Goal: Task Accomplishment & Management: Use online tool/utility

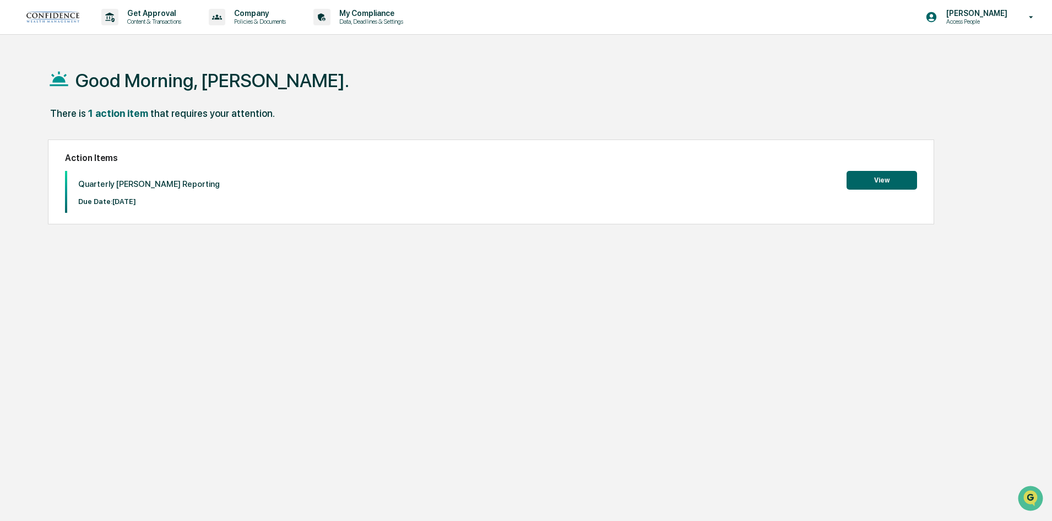
click at [868, 185] on button "View" at bounding box center [882, 180] width 71 height 19
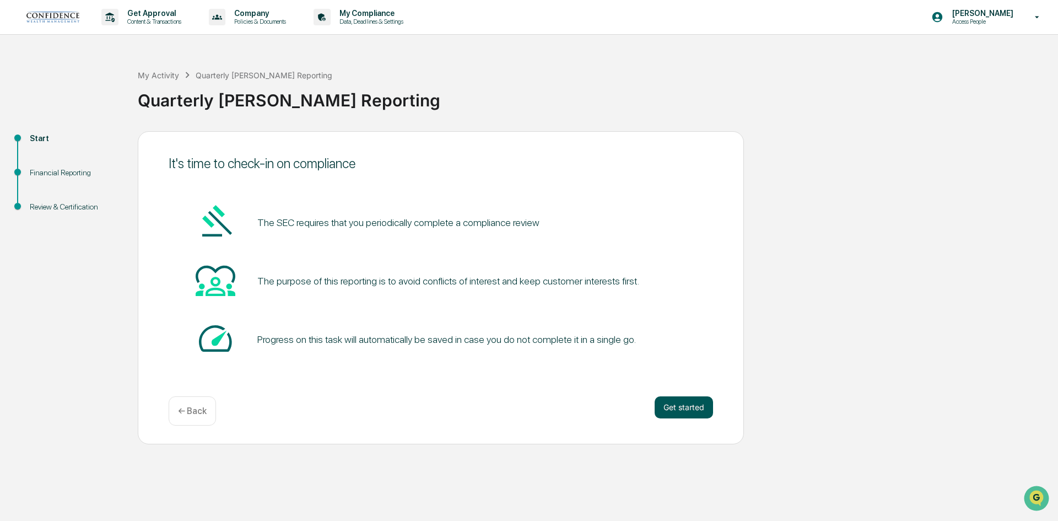
click at [682, 406] on button "Get started" at bounding box center [684, 407] width 58 height 22
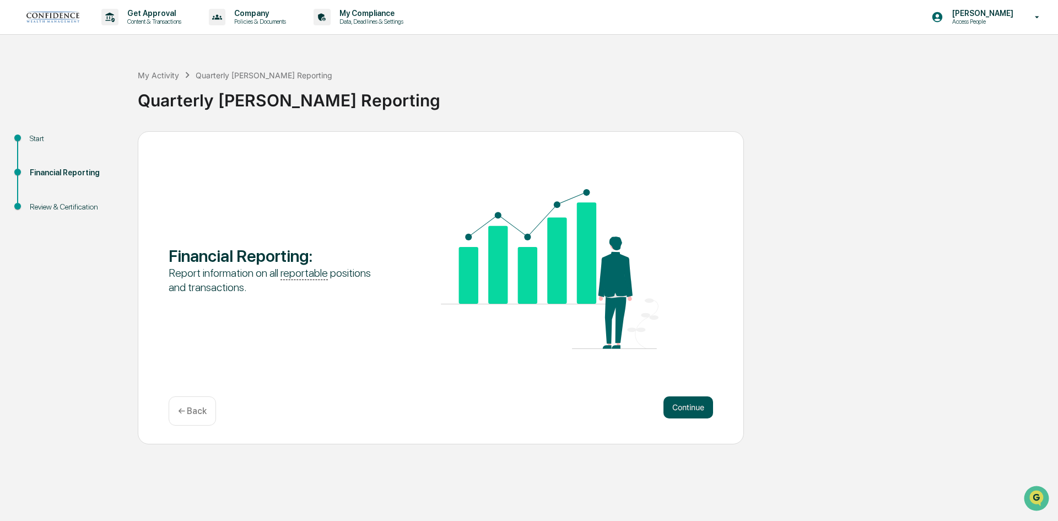
click at [677, 408] on button "Continue" at bounding box center [688, 407] width 50 height 22
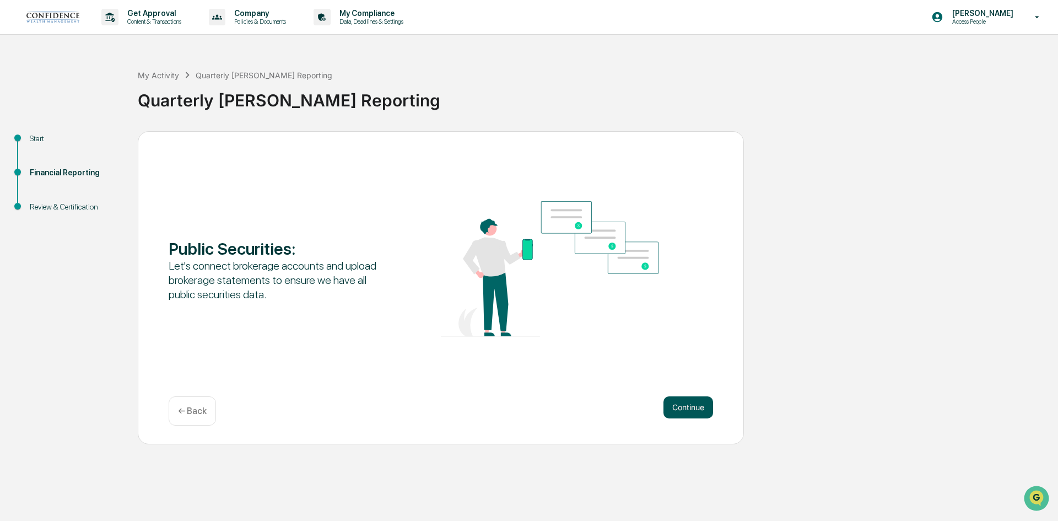
click at [680, 406] on button "Continue" at bounding box center [688, 407] width 50 height 22
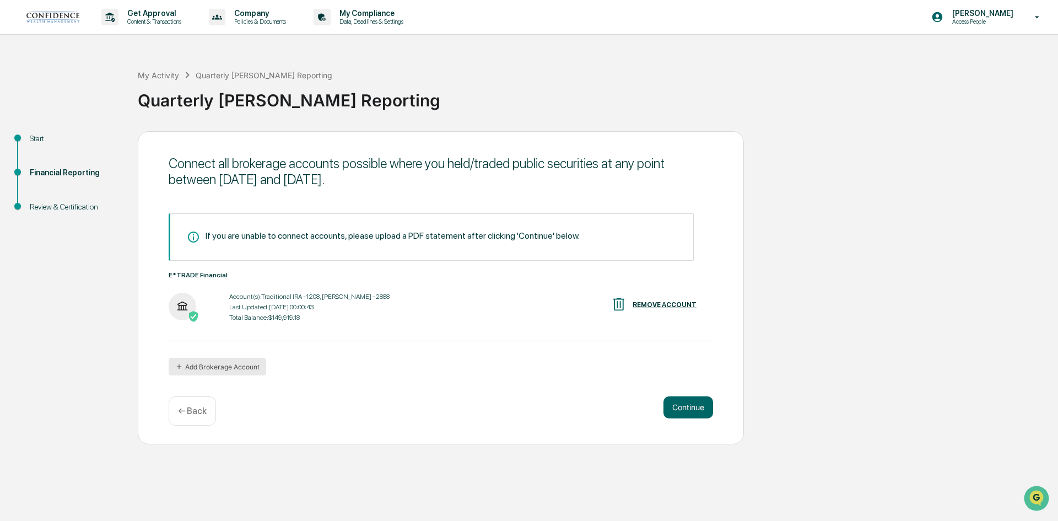
click at [229, 362] on button "Add Brokerage Account" at bounding box center [218, 367] width 98 height 18
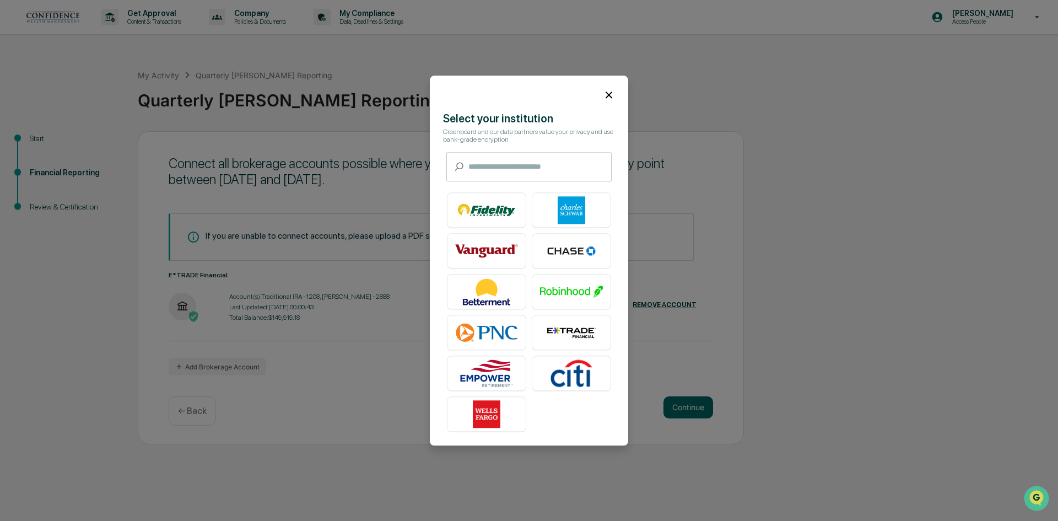
click at [607, 99] on div at bounding box center [529, 90] width 198 height 30
click at [608, 90] on icon at bounding box center [609, 95] width 12 height 12
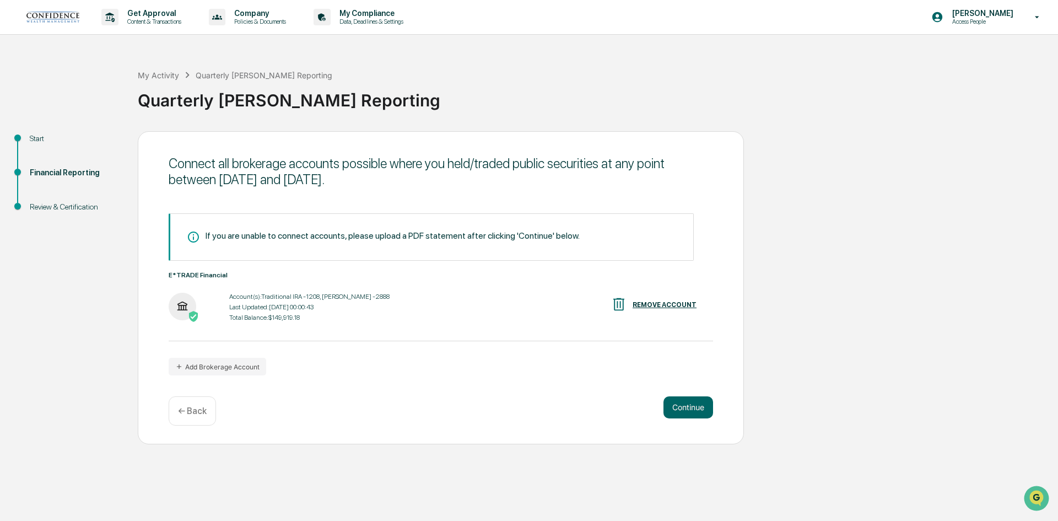
click at [312, 287] on div "E*TRADE Financial Account(s): Traditional IRA -1208, [PERSON_NAME] -2888 Last U…" at bounding box center [441, 297] width 544 height 53
click at [298, 304] on div "Last Updated: [DATE] 00:00:43" at bounding box center [309, 307] width 160 height 8
click at [181, 304] on img at bounding box center [183, 307] width 28 height 28
click at [208, 365] on button "Add Brokerage Account" at bounding box center [218, 367] width 98 height 18
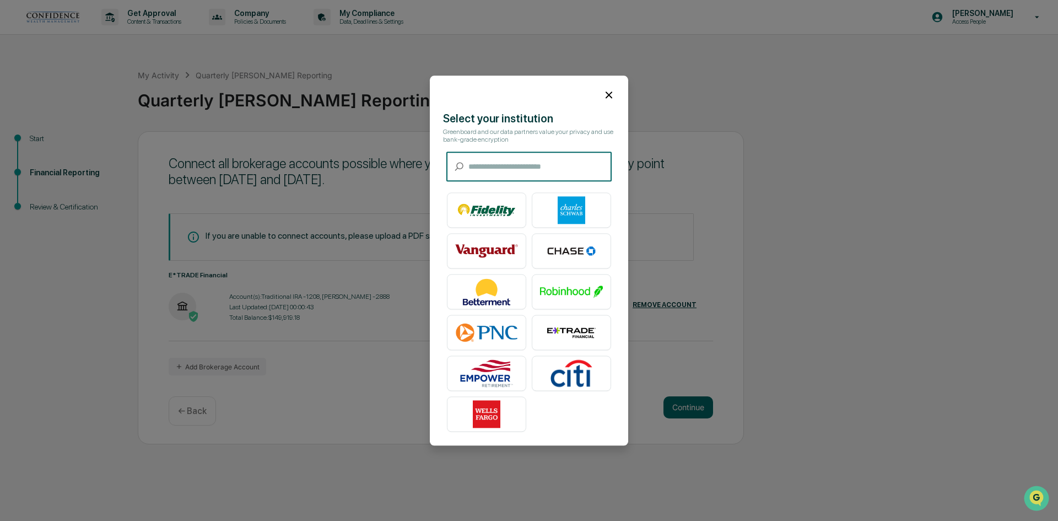
click at [555, 330] on img at bounding box center [571, 332] width 63 height 28
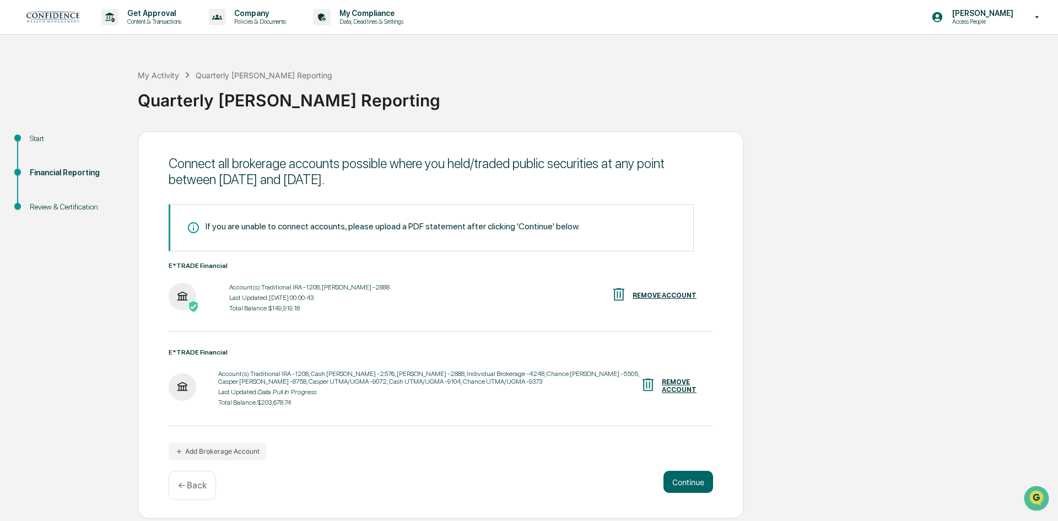
click at [665, 293] on div "REMOVE ACCOUNT" at bounding box center [665, 295] width 64 height 8
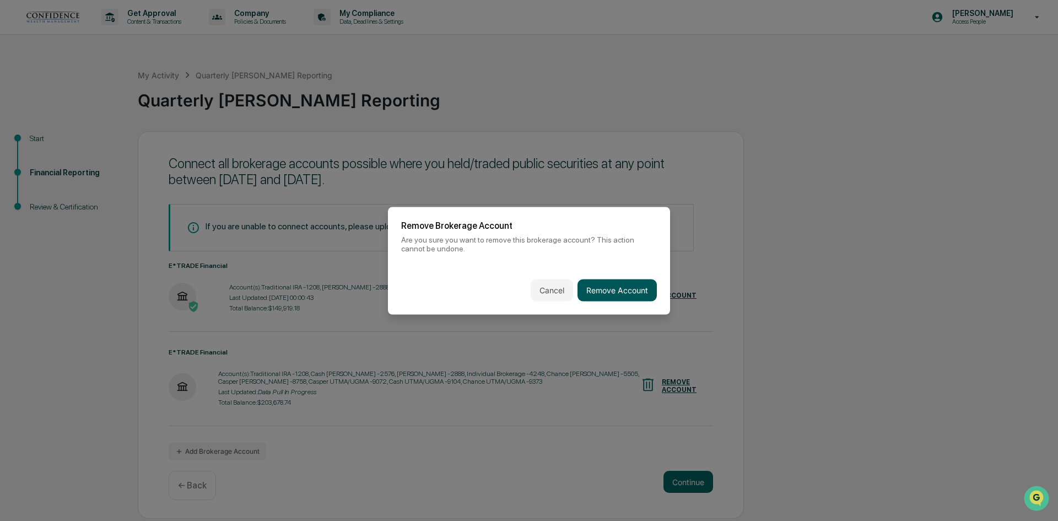
click at [613, 293] on button "Remove Account" at bounding box center [616, 290] width 79 height 22
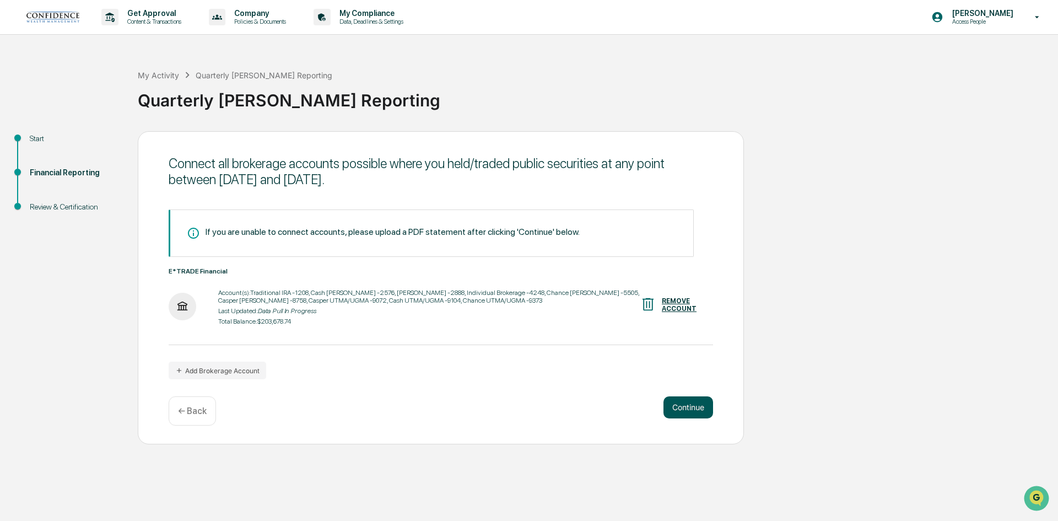
click at [690, 407] on button "Continue" at bounding box center [688, 407] width 50 height 22
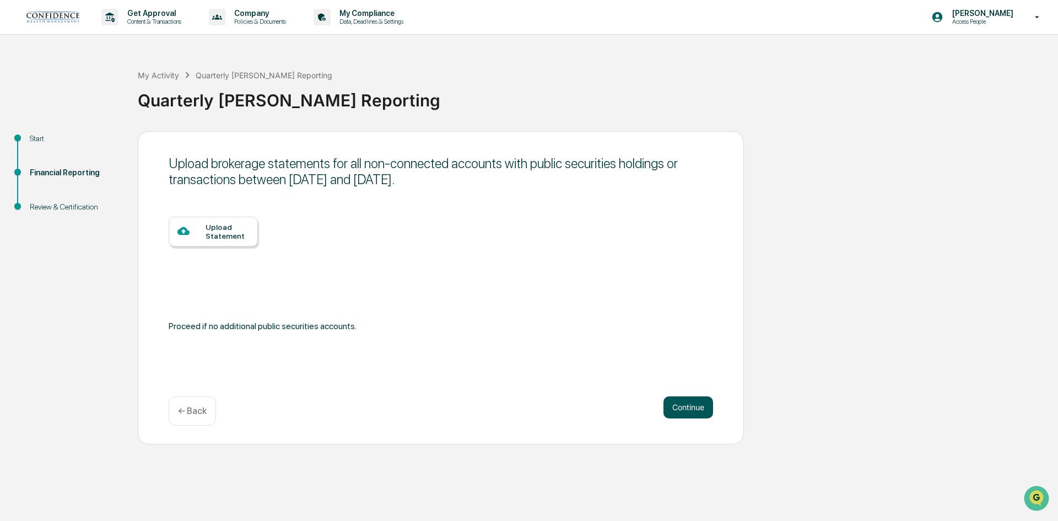
click at [678, 413] on button "Continue" at bounding box center [688, 407] width 50 height 22
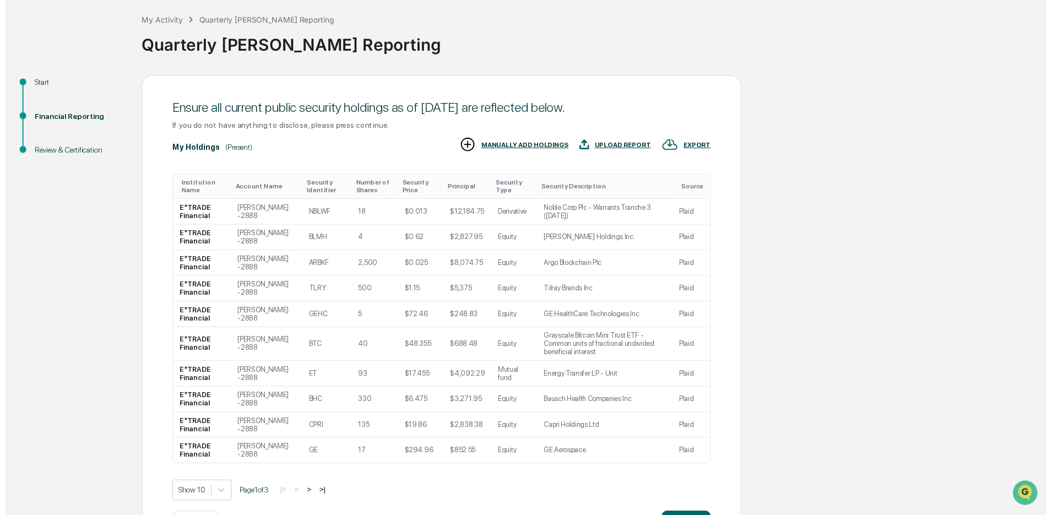
scroll to position [90, 0]
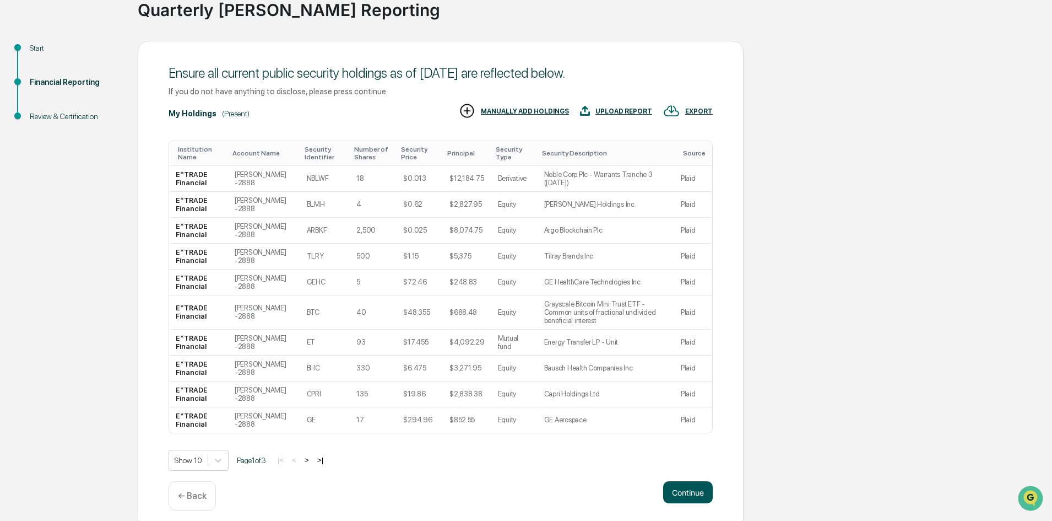
click at [683, 486] on button "Continue" at bounding box center [688, 492] width 50 height 22
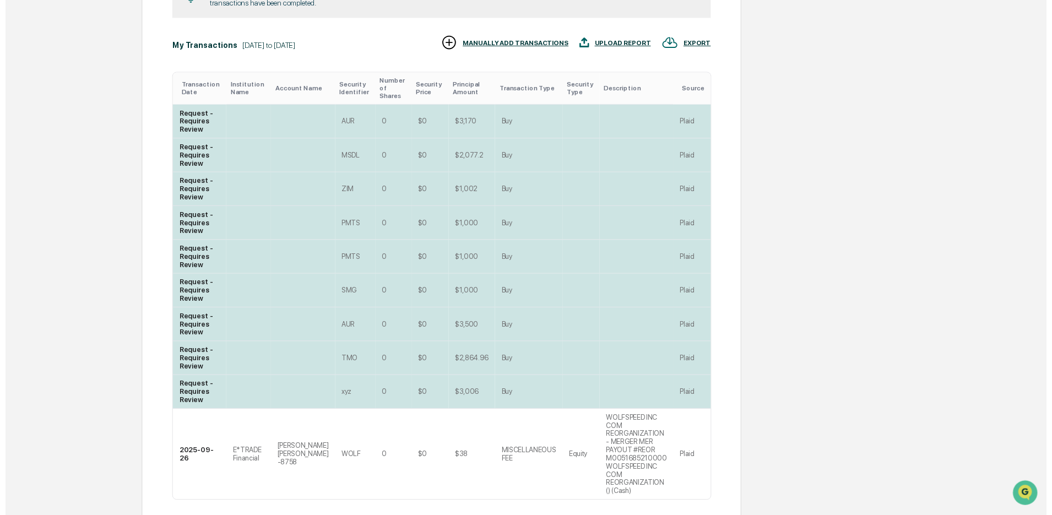
scroll to position [271, 0]
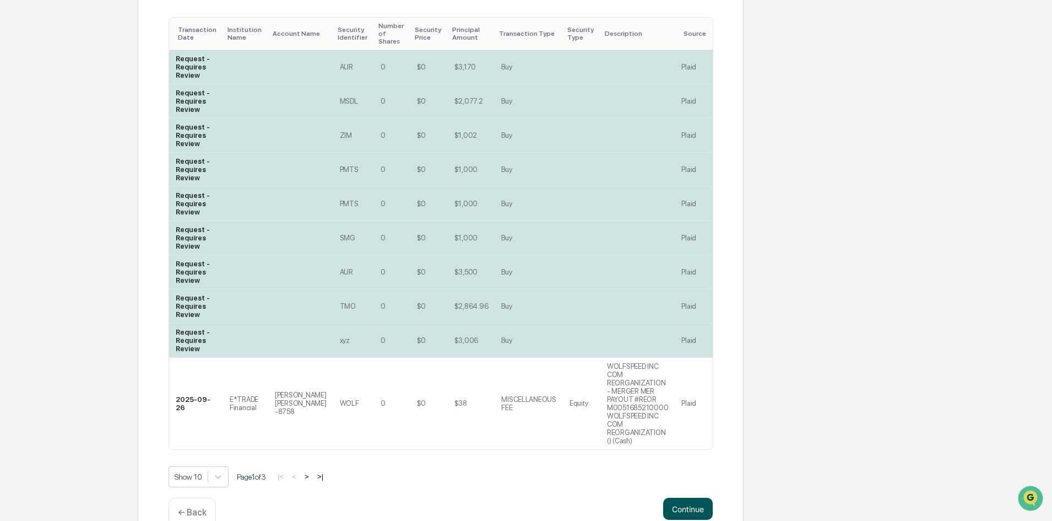
click at [670, 498] on button "Continue" at bounding box center [688, 509] width 50 height 22
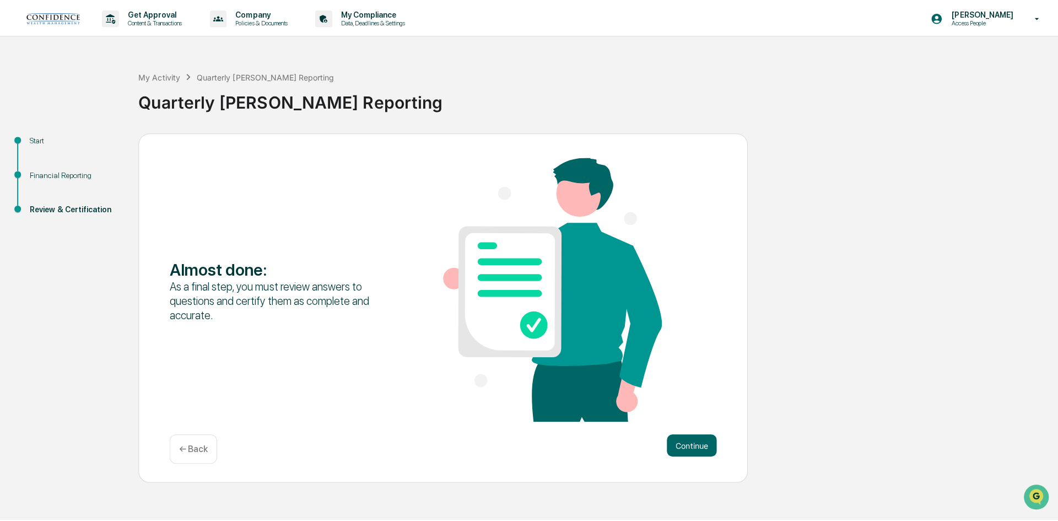
scroll to position [0, 0]
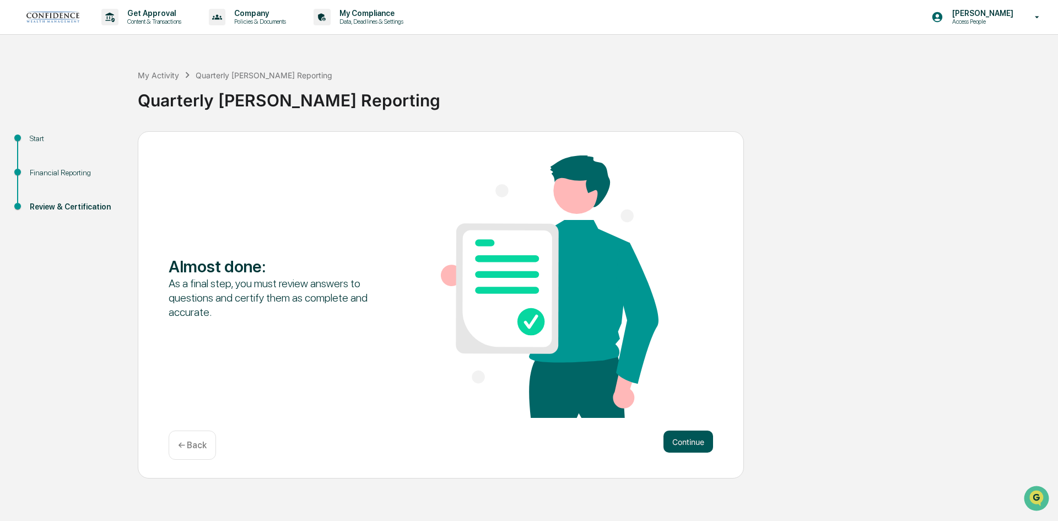
click at [676, 445] on button "Continue" at bounding box center [688, 441] width 50 height 22
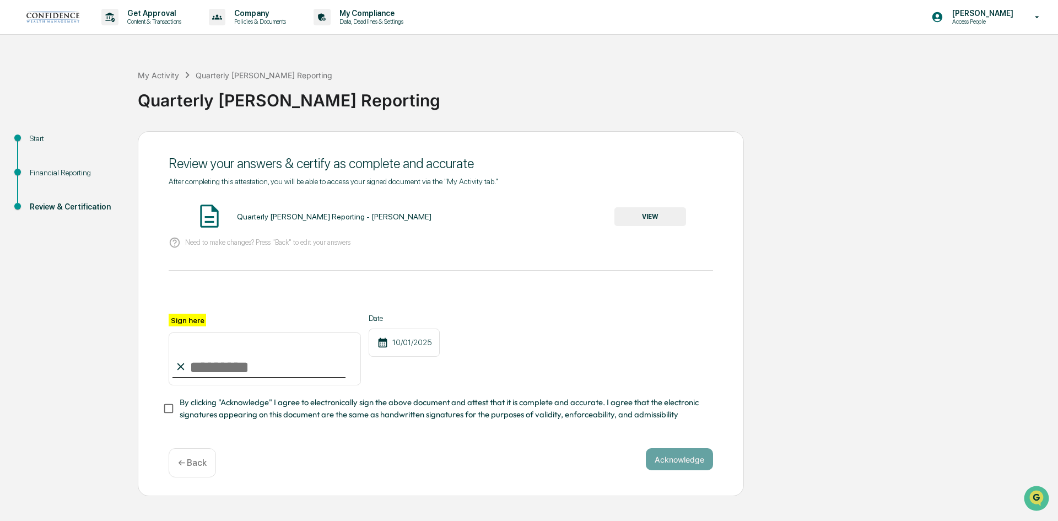
click at [216, 357] on input "Sign here" at bounding box center [265, 358] width 192 height 53
type input "**********"
click at [673, 463] on button "Acknowledge" at bounding box center [679, 459] width 67 height 22
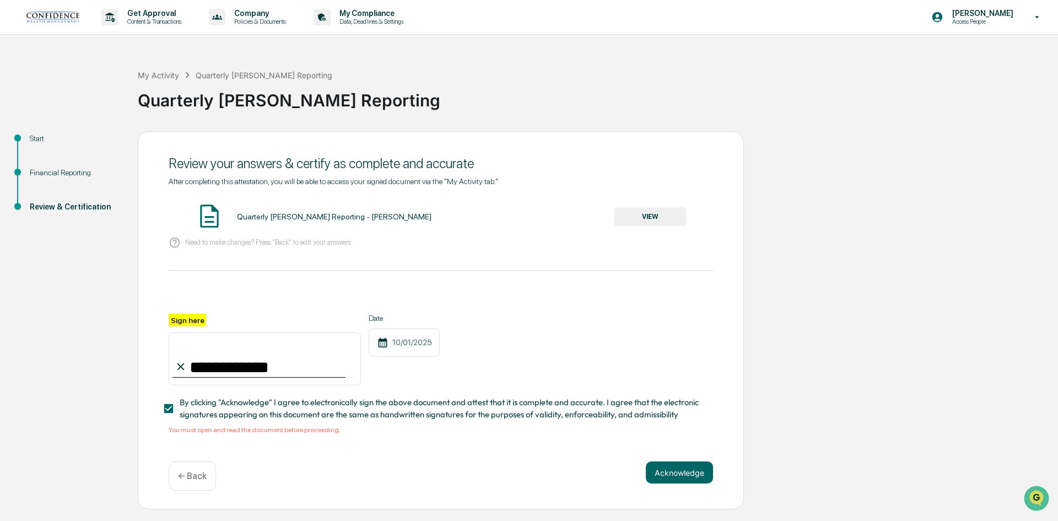
click at [643, 221] on button "VIEW" at bounding box center [650, 216] width 72 height 19
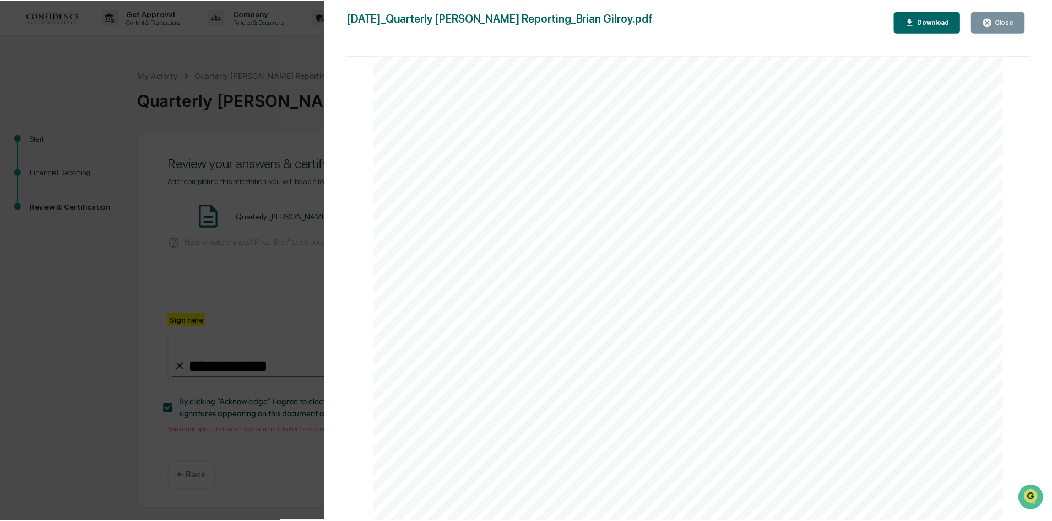
scroll to position [3247, 0]
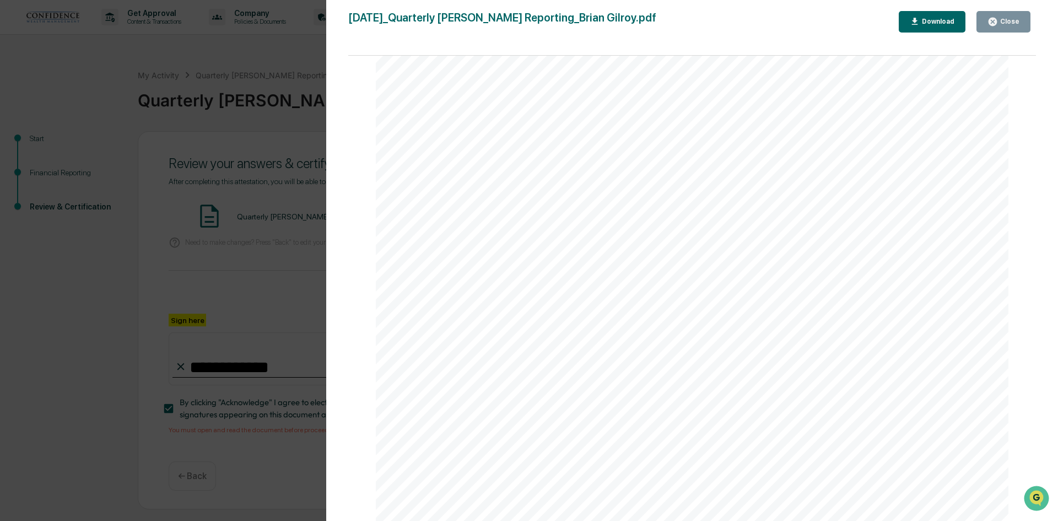
click at [997, 20] on icon "button" at bounding box center [993, 22] width 8 height 8
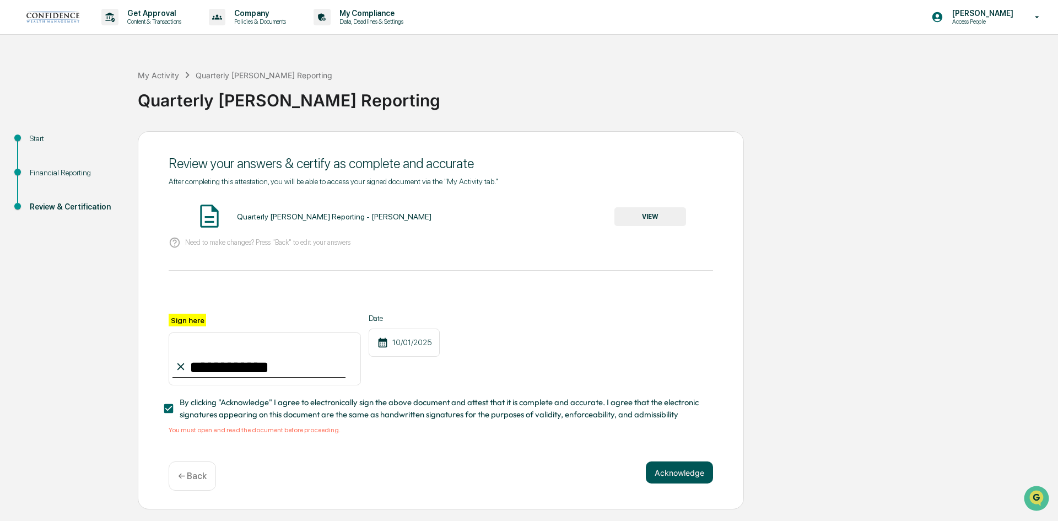
click at [688, 473] on button "Acknowledge" at bounding box center [679, 472] width 67 height 22
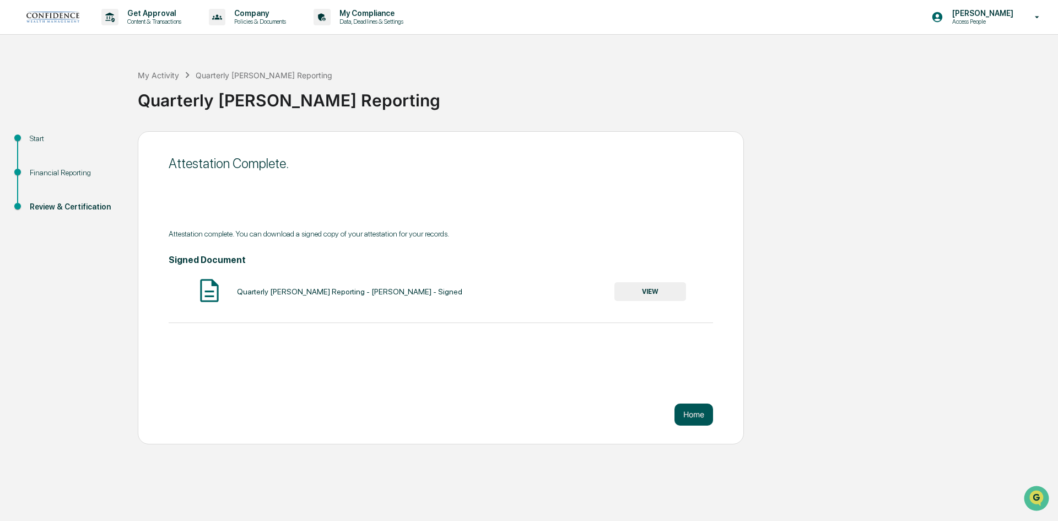
click at [687, 412] on button "Home" at bounding box center [693, 414] width 39 height 22
